Goal: Transaction & Acquisition: Purchase product/service

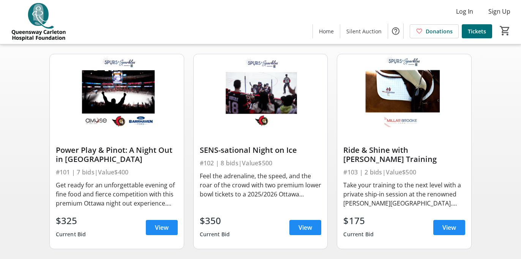
scroll to position [58, 0]
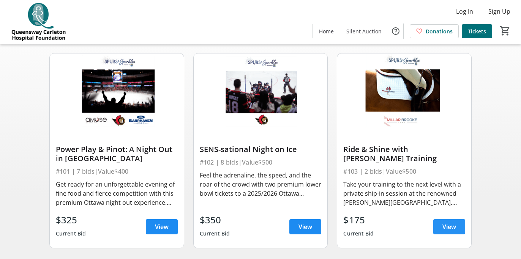
click at [445, 229] on span "View" at bounding box center [449, 226] width 14 height 9
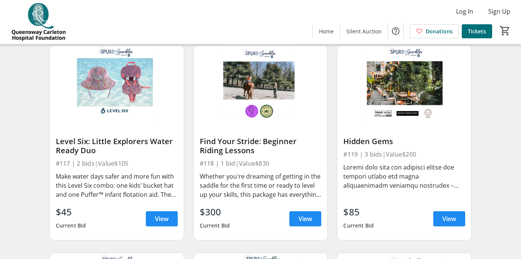
scroll to position [1107, 0]
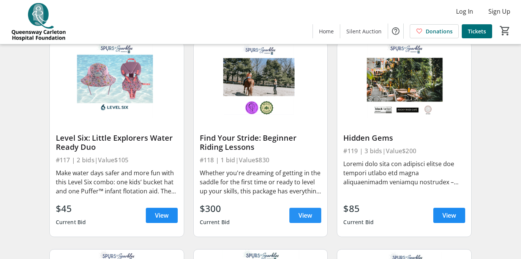
click at [302, 219] on span "View" at bounding box center [305, 215] width 14 height 9
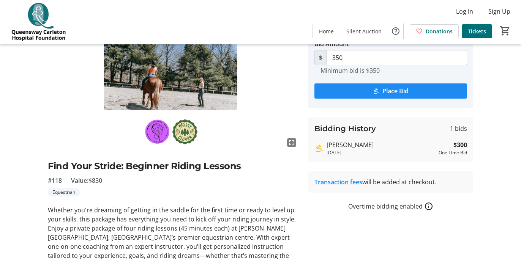
scroll to position [50, 0]
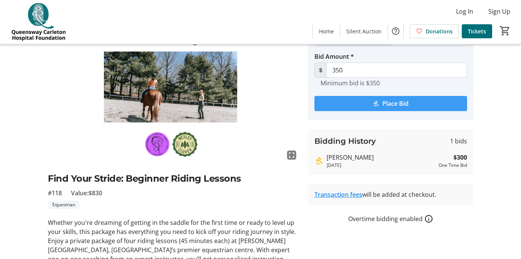
click at [392, 104] on span "Place Bid" at bounding box center [395, 103] width 26 height 9
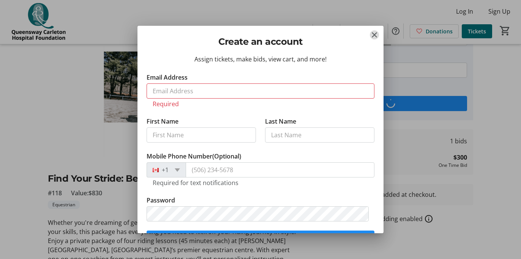
click at [373, 35] on mat-icon "Close" at bounding box center [374, 34] width 9 height 9
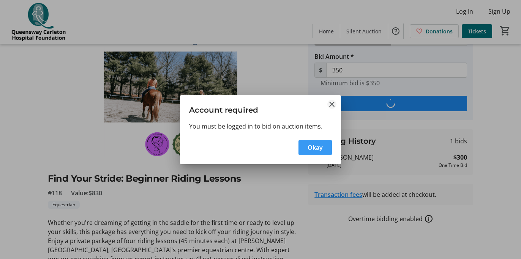
click at [332, 102] on mat-icon "Close" at bounding box center [331, 104] width 9 height 9
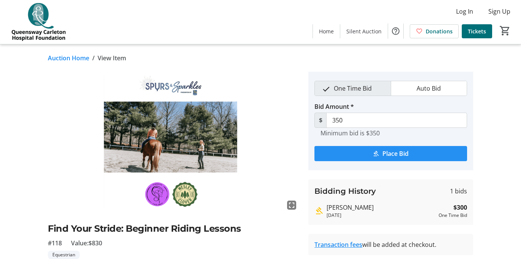
click at [393, 151] on span "Place Bid" at bounding box center [395, 153] width 26 height 9
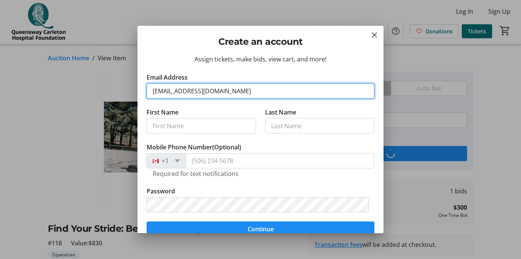
type input "[EMAIL_ADDRESS][DOMAIN_NAME]"
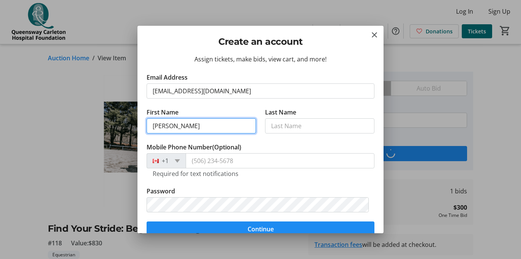
type input "[PERSON_NAME]"
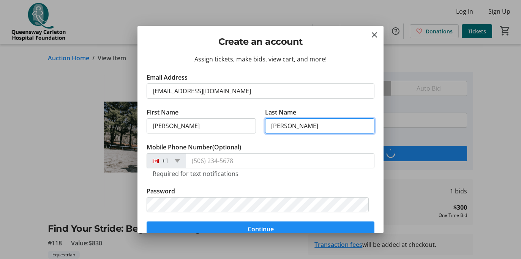
type input "[PERSON_NAME]"
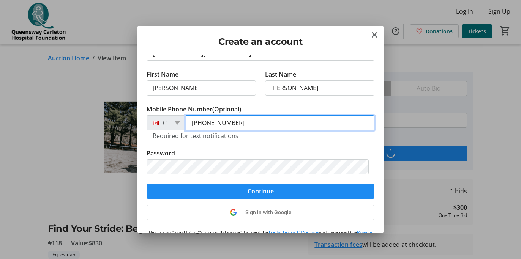
scroll to position [41, 0]
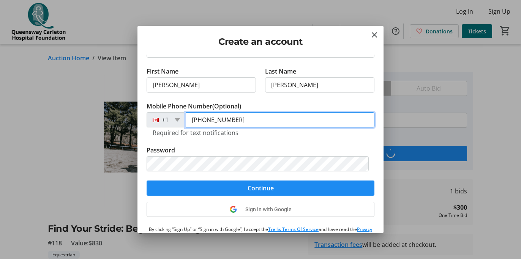
type input "[PHONE_NUMBER]"
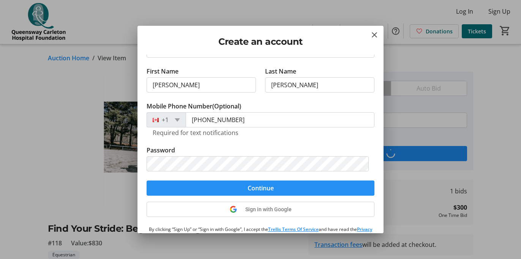
click at [248, 190] on span "Continue" at bounding box center [260, 188] width 26 height 9
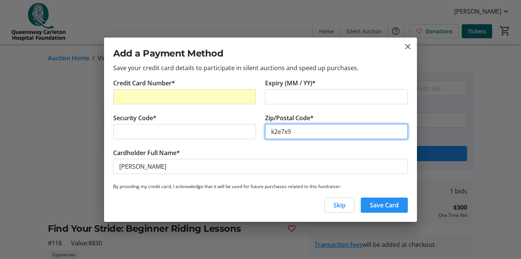
type input "k2e7x9"
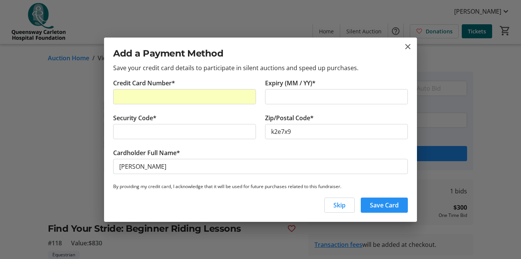
click at [392, 208] on span "Save Card" at bounding box center [384, 205] width 29 height 9
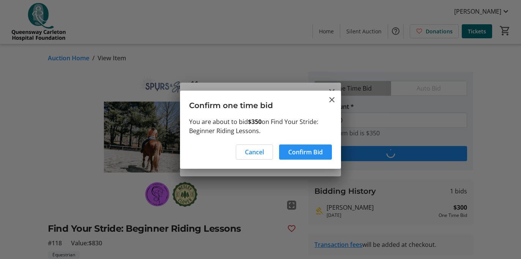
click at [312, 153] on span "Confirm Bid" at bounding box center [305, 152] width 35 height 9
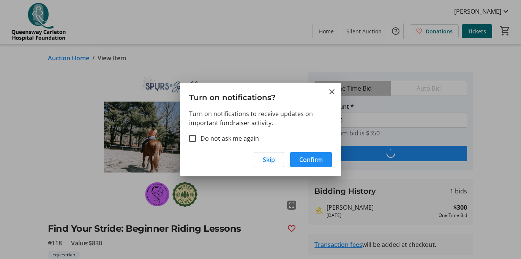
type input "400"
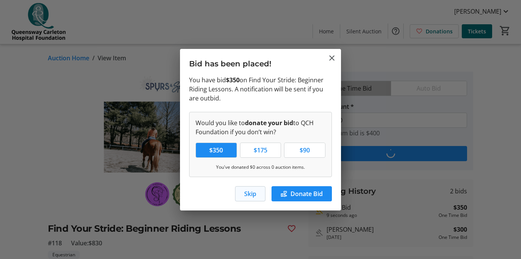
click at [246, 199] on span "button" at bounding box center [250, 194] width 30 height 18
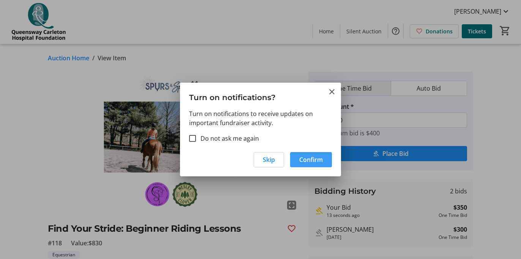
click at [309, 162] on span "Confirm" at bounding box center [311, 159] width 24 height 9
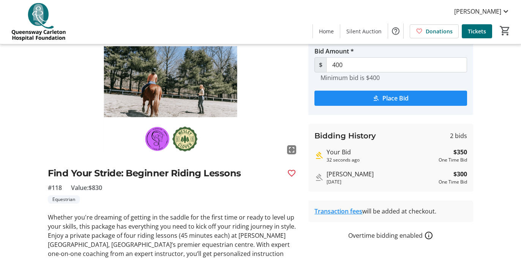
scroll to position [65, 0]
